Goal: Task Accomplishment & Management: Manage account settings

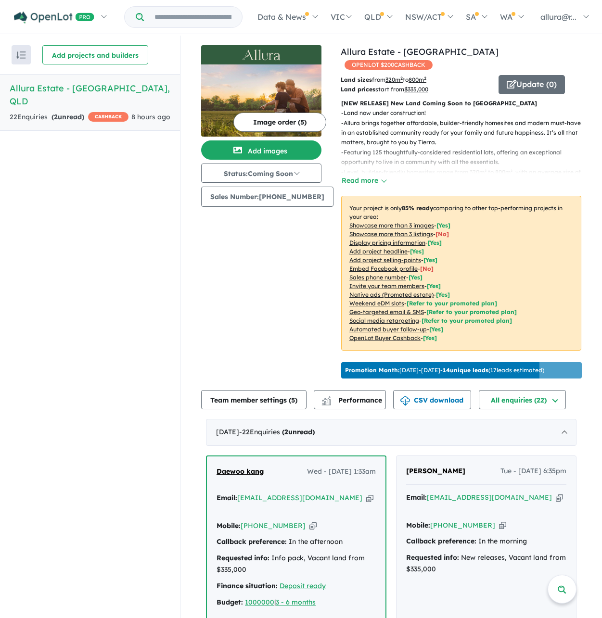
click at [35, 112] on div "22 Enquir ies ( 2 unread) CASHBACK" at bounding box center [69, 118] width 119 height 12
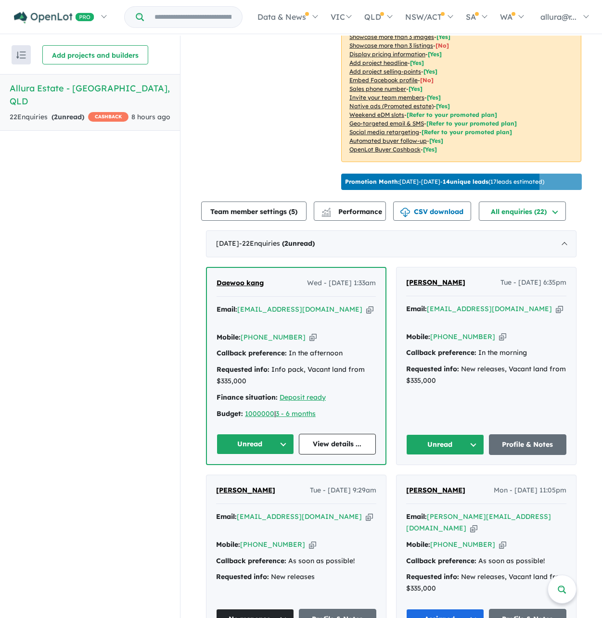
scroll to position [192, 0]
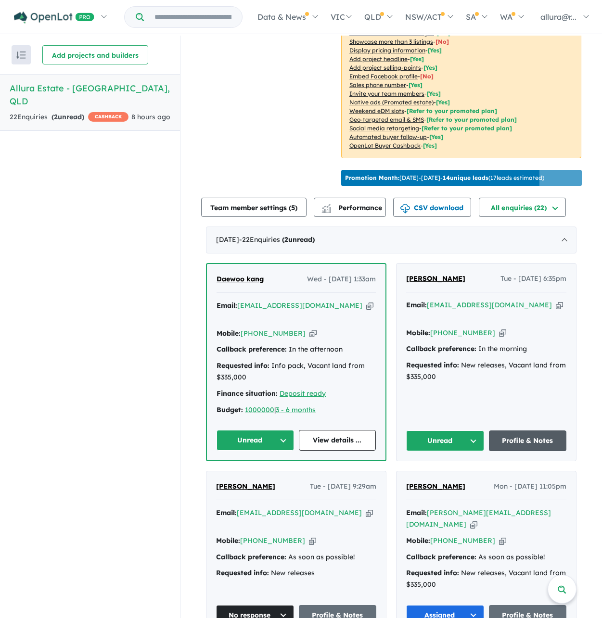
click at [532, 430] on link "Profile & Notes" at bounding box center [528, 440] width 78 height 21
click at [252, 275] on span "Daewoo kang" at bounding box center [239, 279] width 47 height 9
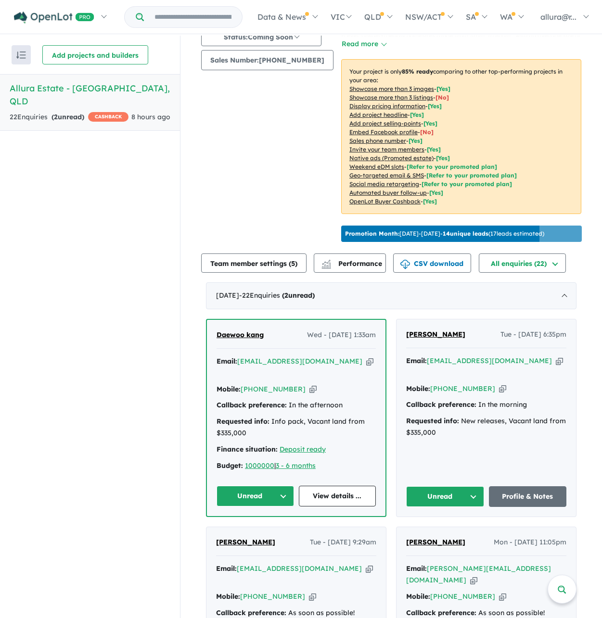
scroll to position [0, 0]
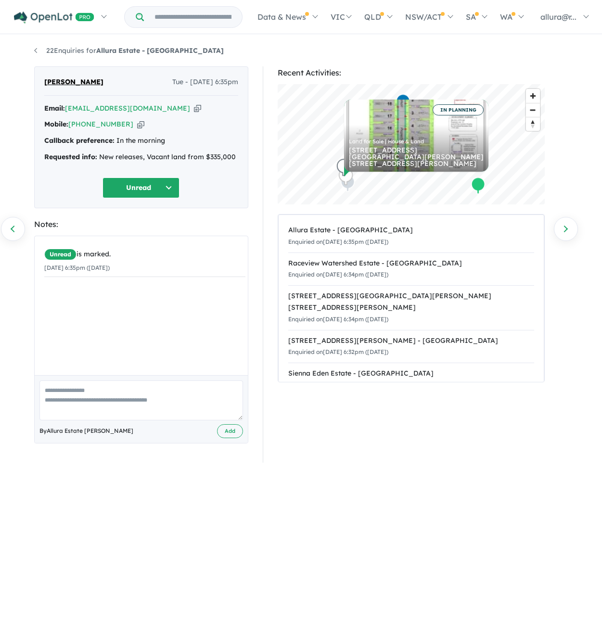
click at [133, 189] on button "Unread" at bounding box center [140, 187] width 77 height 21
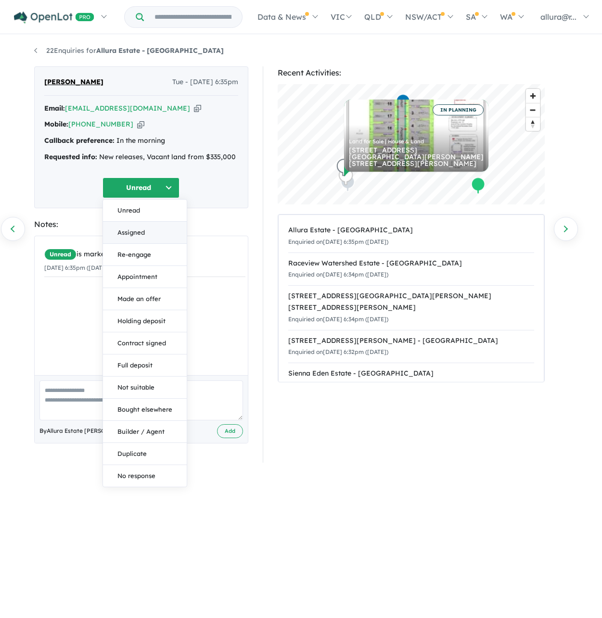
click at [153, 236] on button "Assigned" at bounding box center [145, 233] width 84 height 22
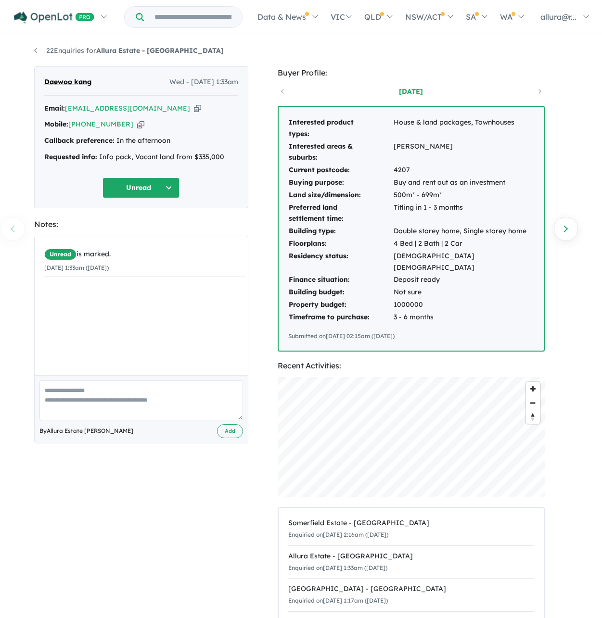
click at [143, 184] on button "Unread" at bounding box center [140, 187] width 77 height 21
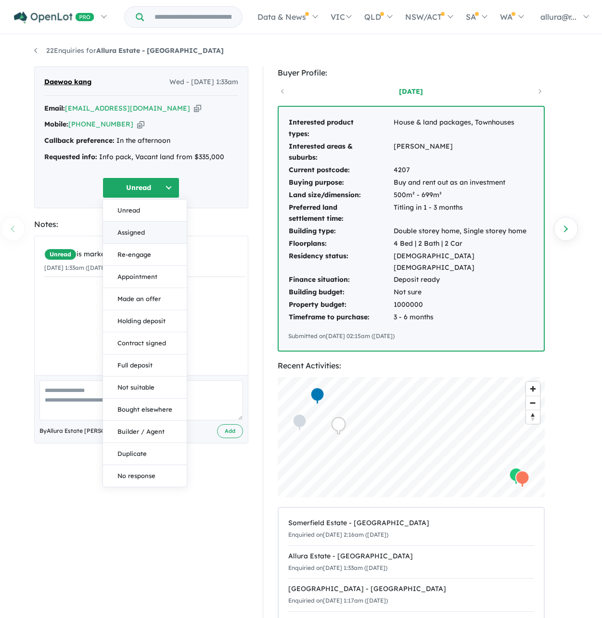
click at [147, 234] on button "Assigned" at bounding box center [145, 233] width 84 height 22
